Goal: Task Accomplishment & Management: Manage account settings

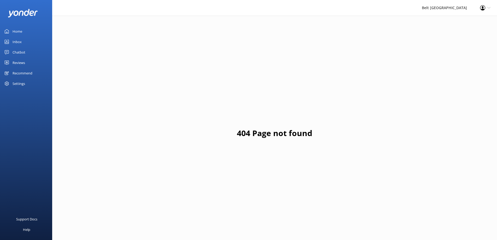
click at [19, 62] on div "Reviews" at bounding box center [19, 62] width 13 height 10
